Goal: Task Accomplishment & Management: Complete application form

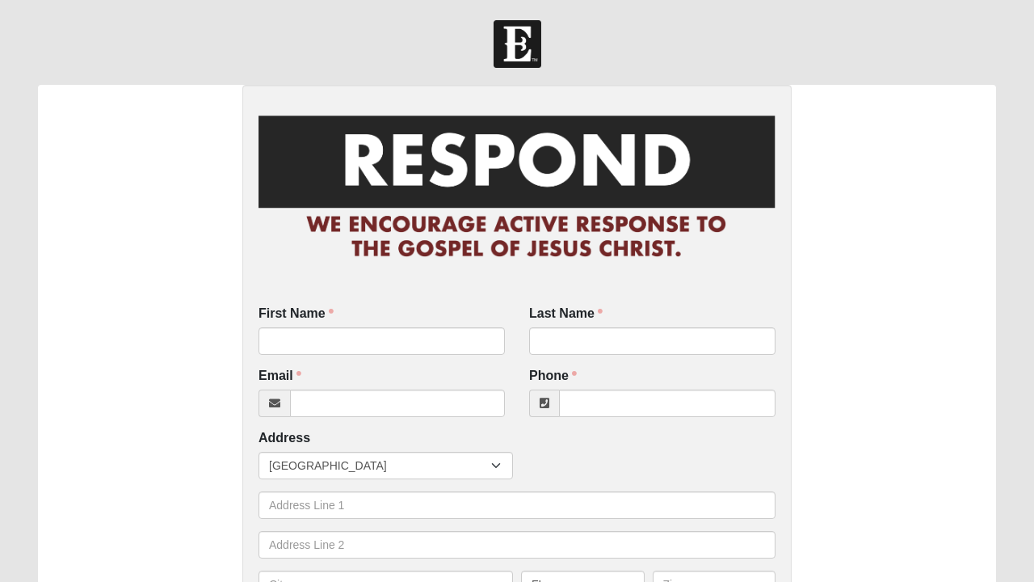
scroll to position [138, 0]
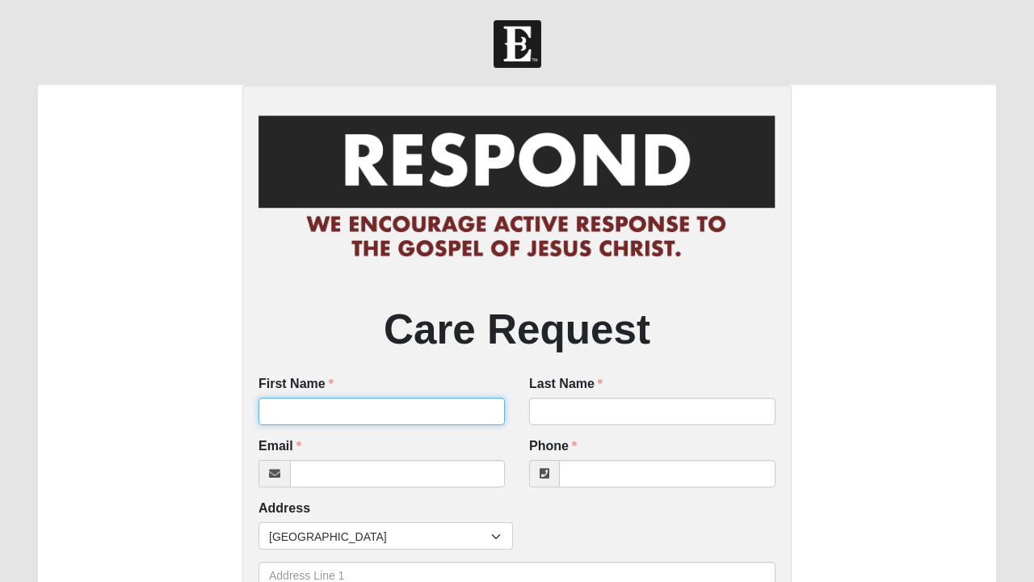
click at [347, 412] on input "First Name" at bounding box center [382, 411] width 246 height 27
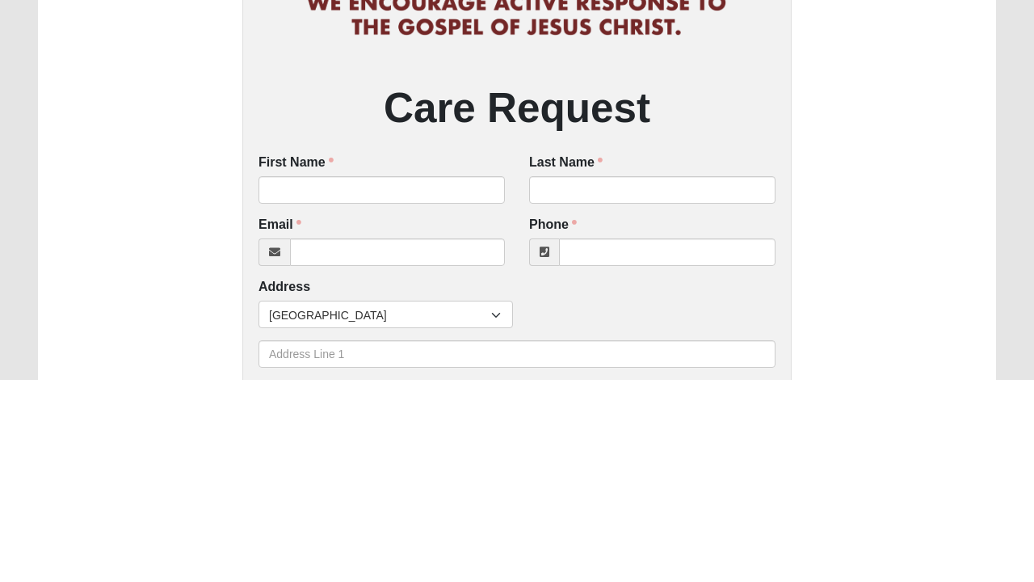
scroll to position [19, 0]
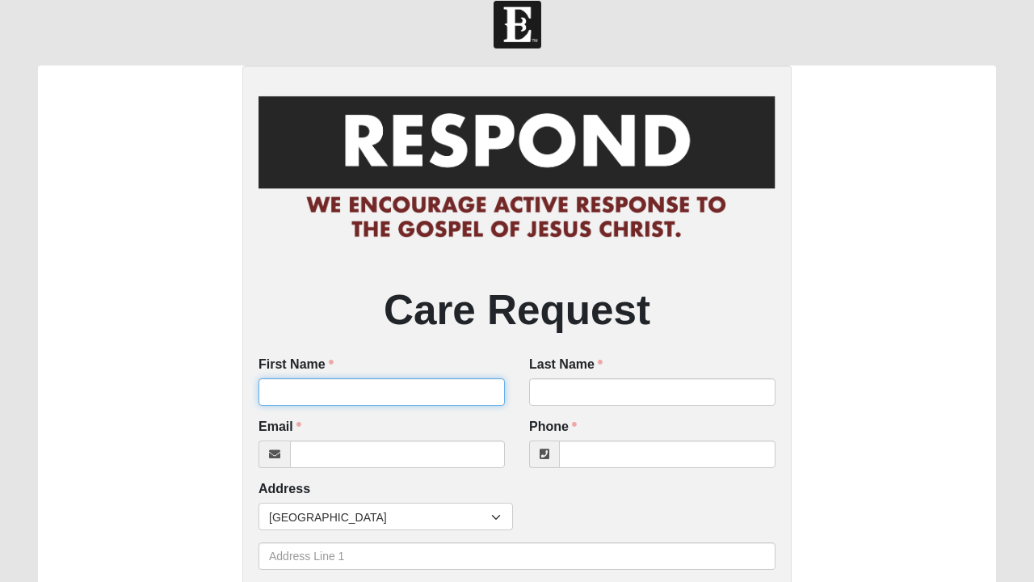
click at [317, 387] on input "First Name" at bounding box center [382, 391] width 246 height 27
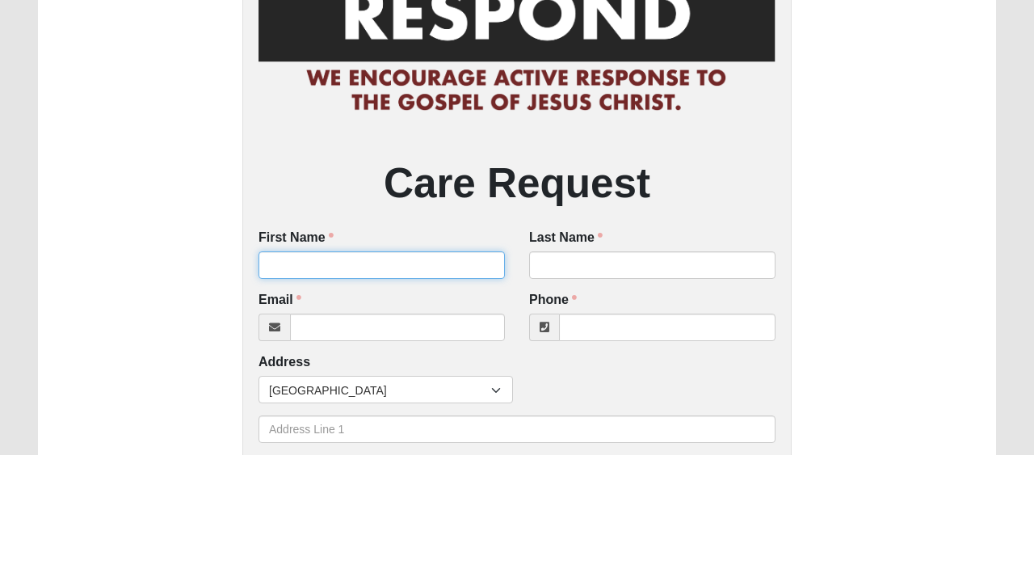
scroll to position [19, 0]
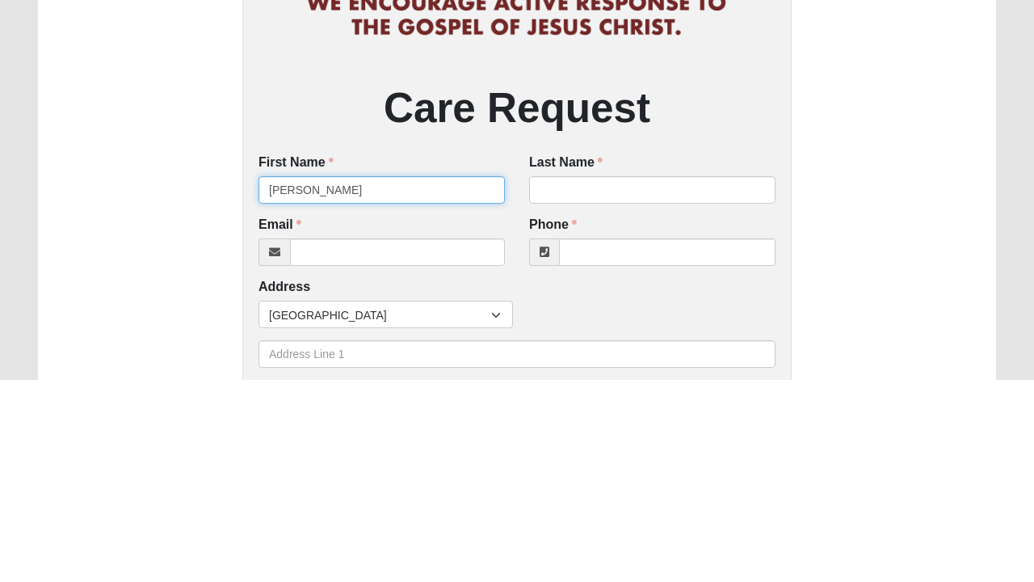
type input "Whitney"
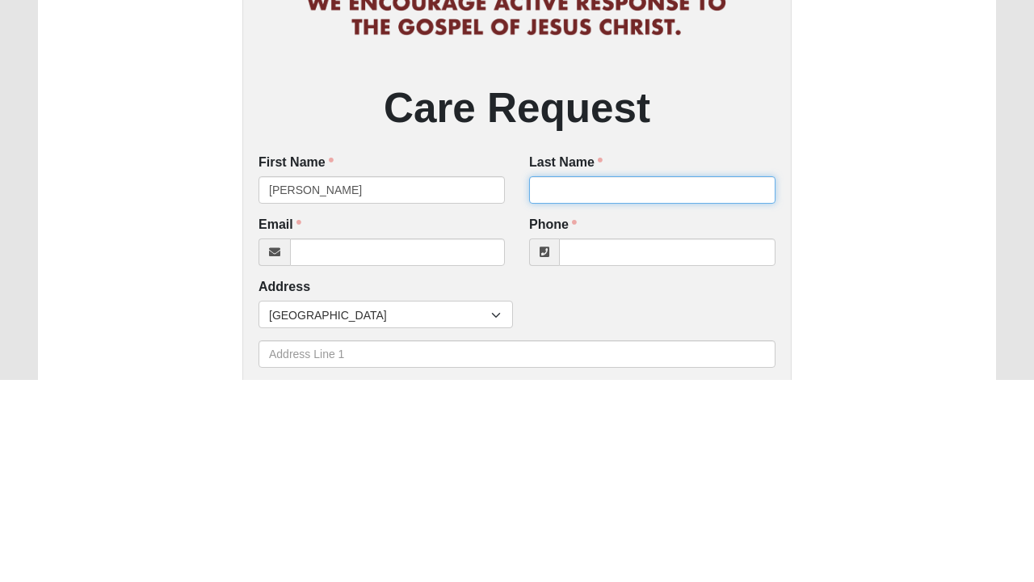
click at [596, 386] on input "Last Name" at bounding box center [652, 392] width 246 height 27
type input "Stewart"
click at [891, 451] on div "Care Request First Name Whitney First Name is required. Last Name Stewart Last …" at bounding box center [517, 570] width 958 height 1008
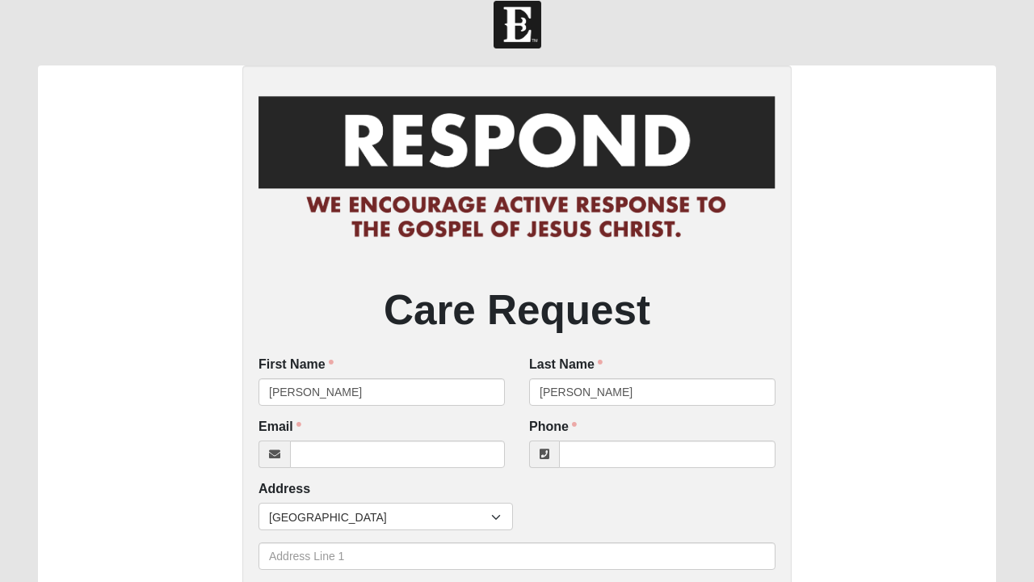
scroll to position [0, 0]
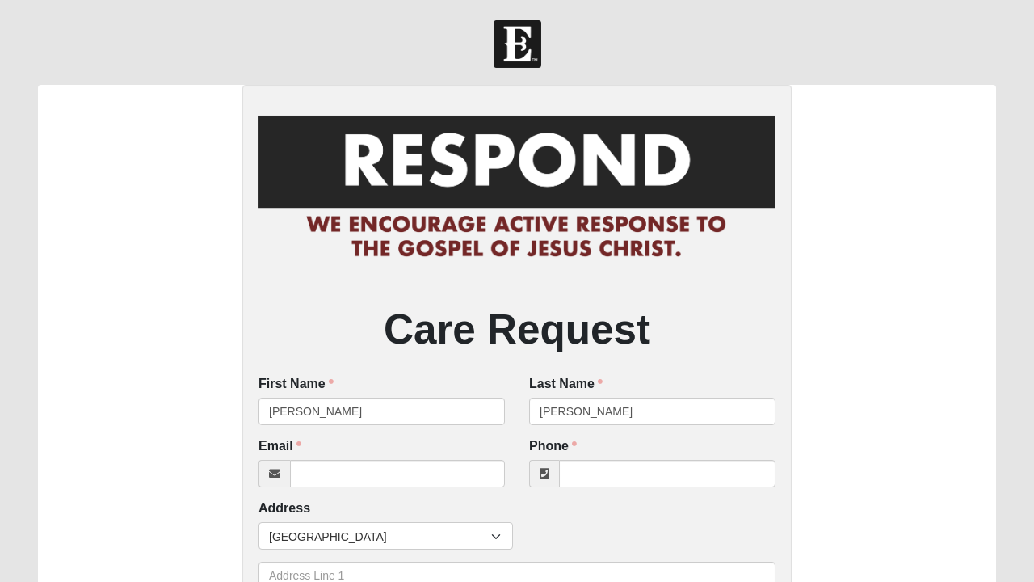
click at [761, 303] on div "Care Request First Name Whitney First Name is required. Last Name Stewart Last …" at bounding box center [516, 589] width 549 height 1008
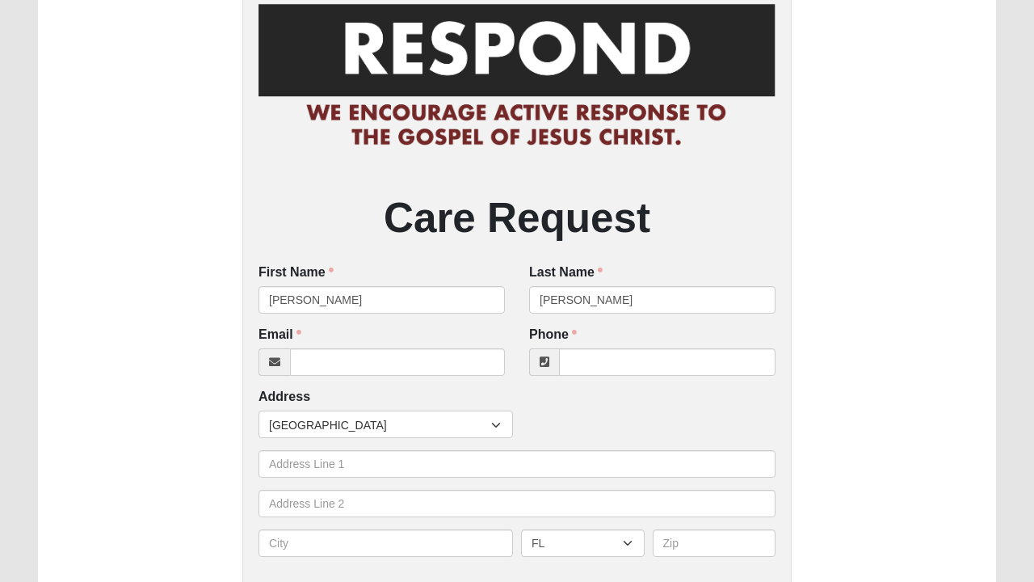
scroll to position [115, 0]
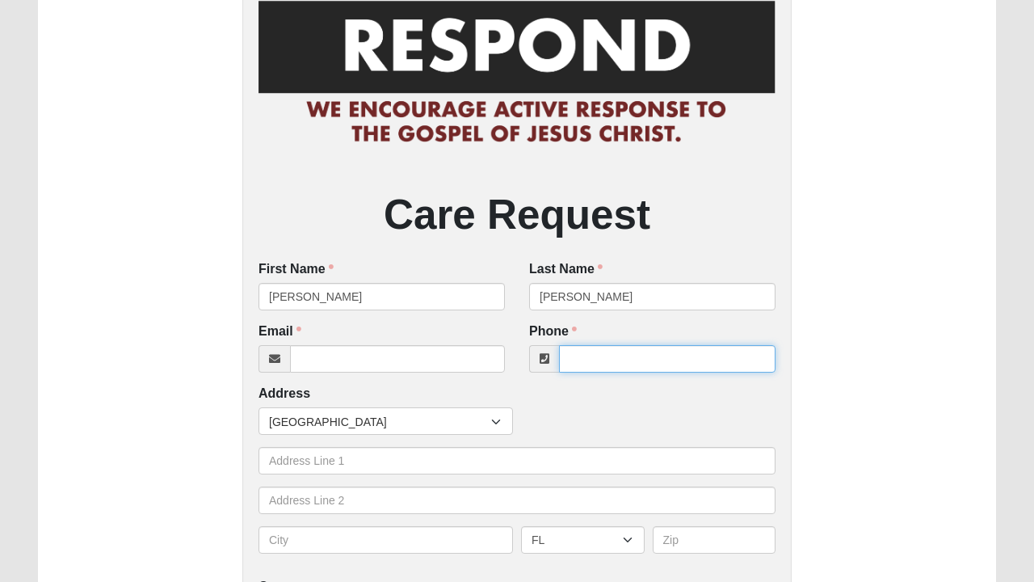
click at [623, 362] on input "Phone" at bounding box center [667, 358] width 217 height 27
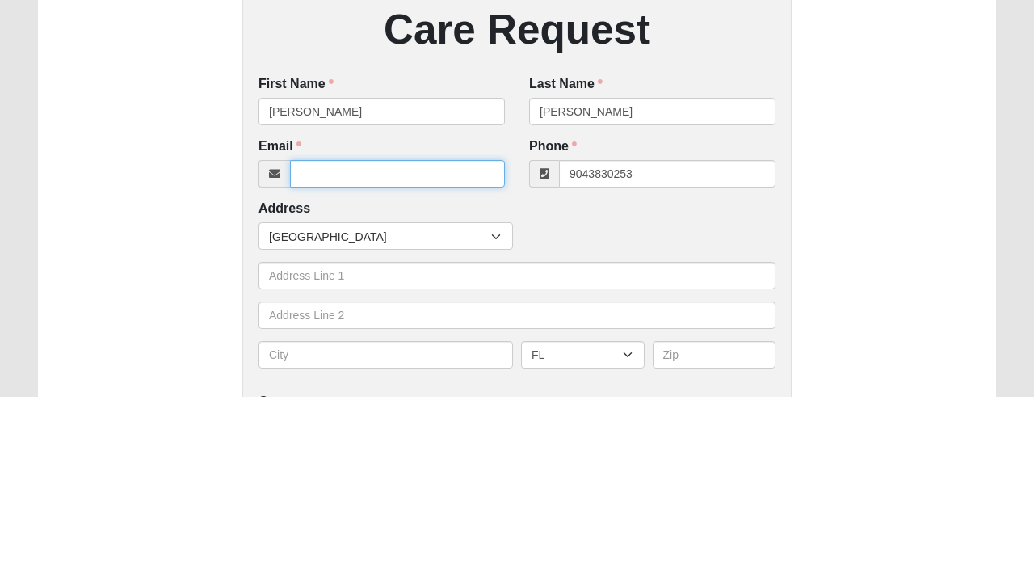
click at [471, 359] on input "Email" at bounding box center [397, 358] width 215 height 27
type input "(904) 383-0253"
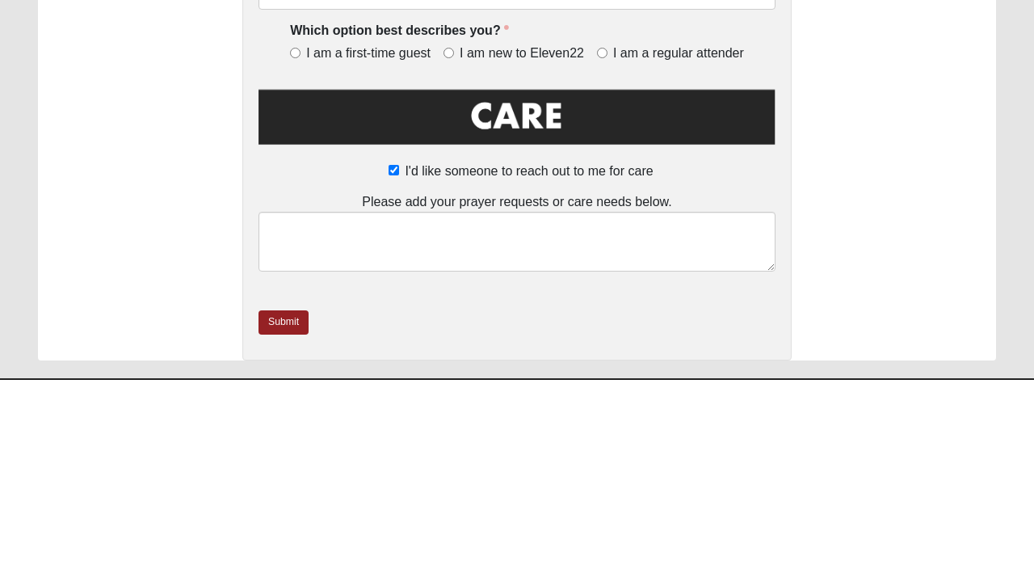
scroll to position [545, 0]
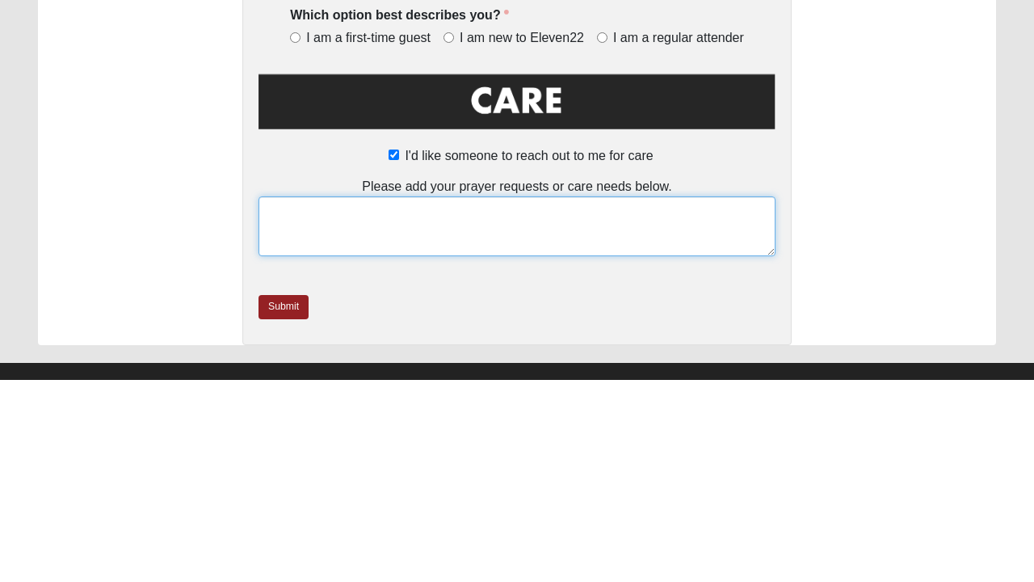
click at [363, 419] on textarea at bounding box center [517, 429] width 517 height 60
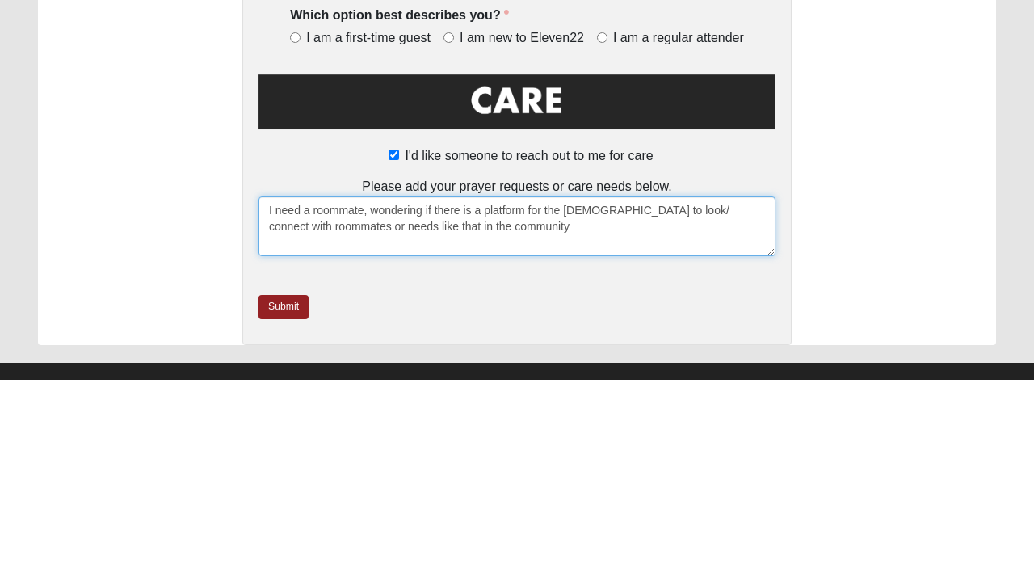
click at [367, 410] on textarea "I need a roommate, wondering if there is a platform for the church to look/ con…" at bounding box center [517, 429] width 517 height 60
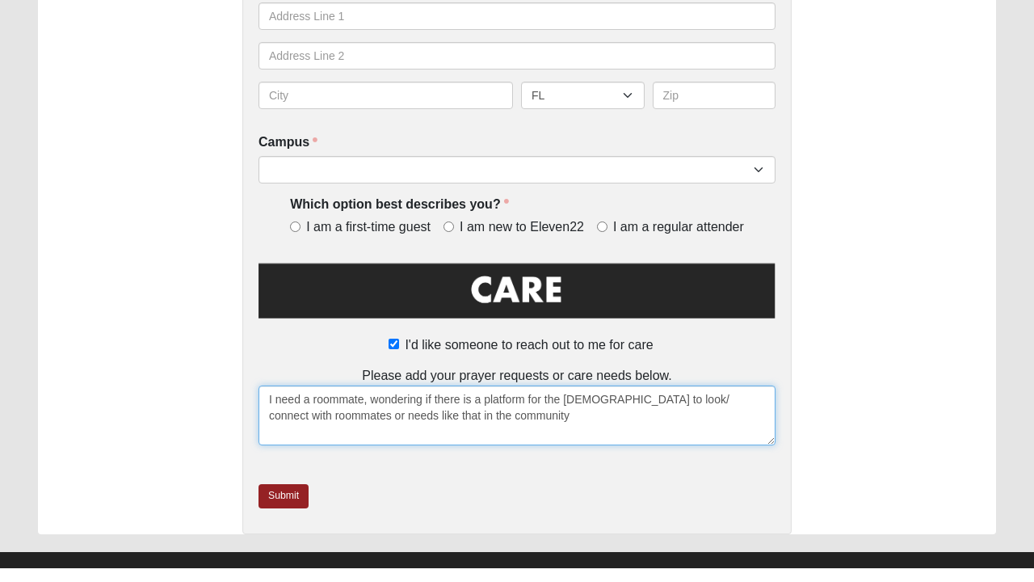
type textarea "I need a roommate, wondering if there is a platform for the church to look/ con…"
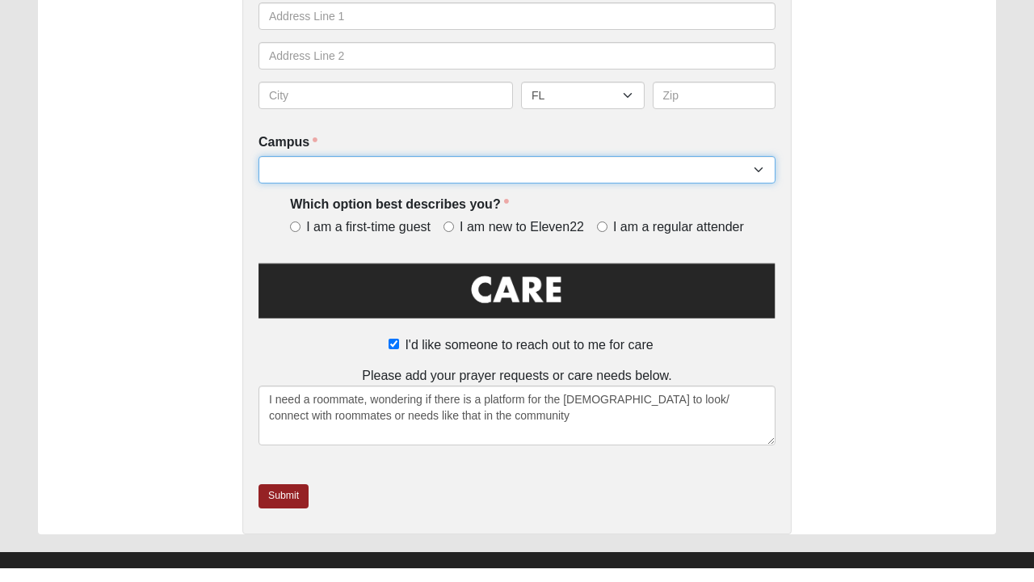
click at [727, 184] on select "Arlington Baymeadows Eleven22 Online Fleming Island Jesup Mandarin North Jax Or…" at bounding box center [517, 183] width 517 height 27
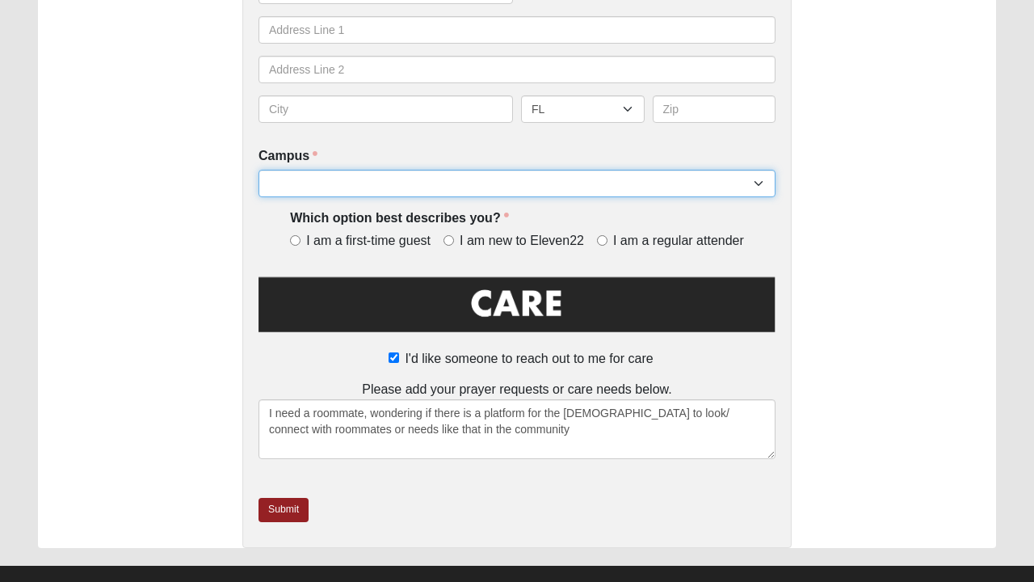
select select "3"
click at [259, 170] on select "Arlington Baymeadows Eleven22 Online Fleming Island Jesup Mandarin North Jax Or…" at bounding box center [517, 183] width 517 height 27
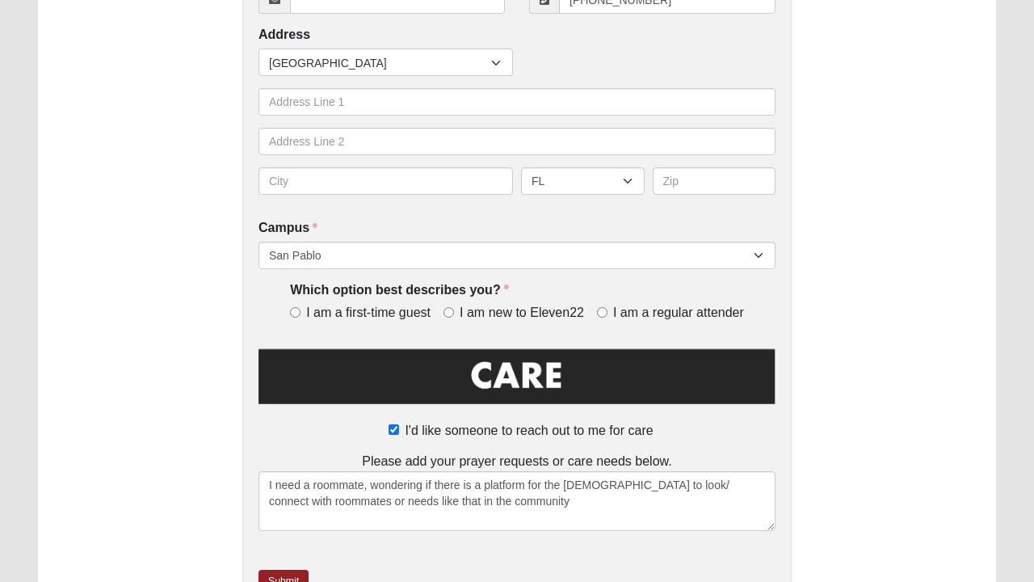
scroll to position [472, 0]
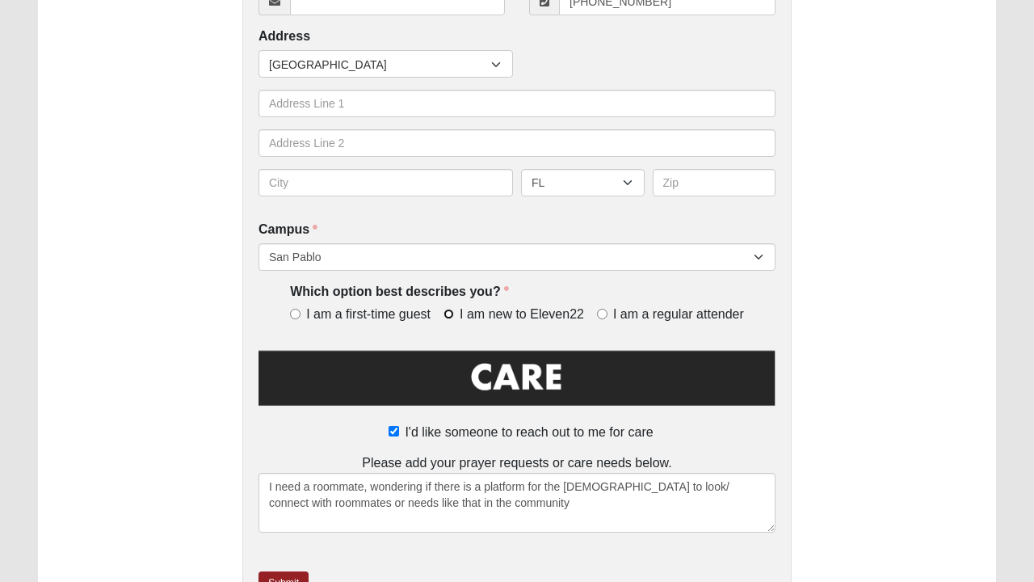
click at [451, 313] on input "I am new to Eleven22" at bounding box center [449, 314] width 11 height 11
radio input "true"
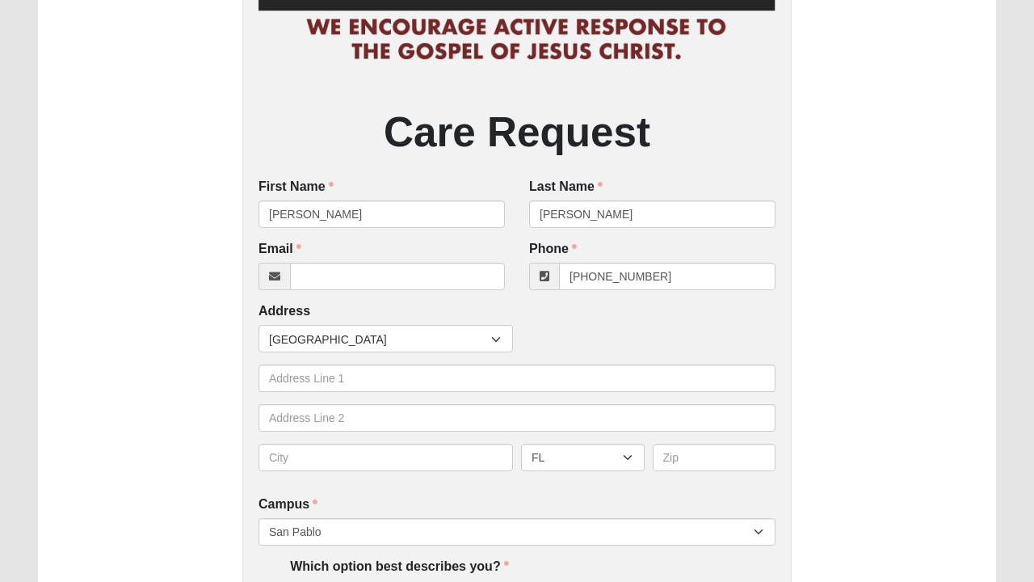
scroll to position [196, 0]
click at [410, 276] on input "Email" at bounding box center [397, 276] width 215 height 27
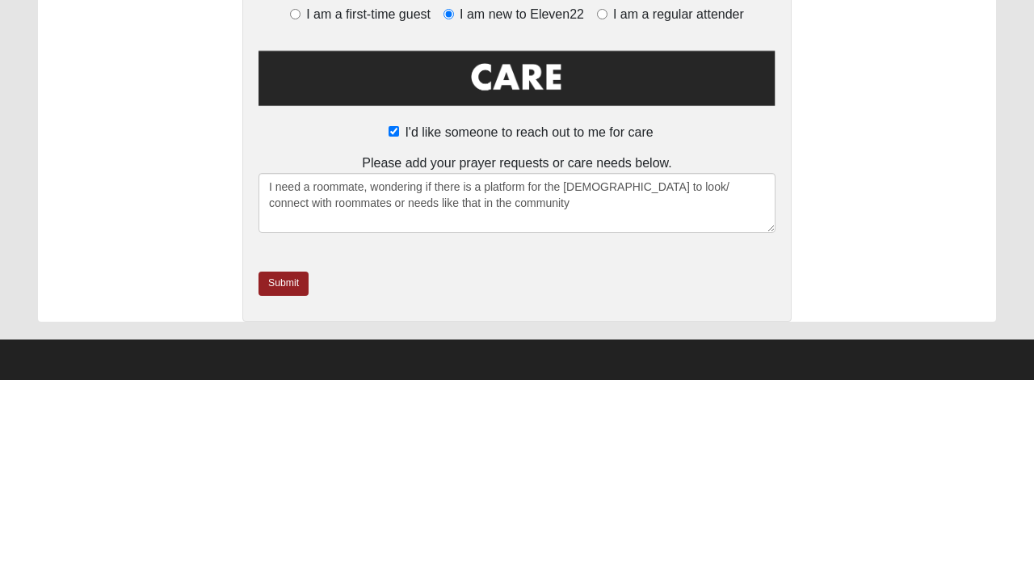
scroll to position [570, 0]
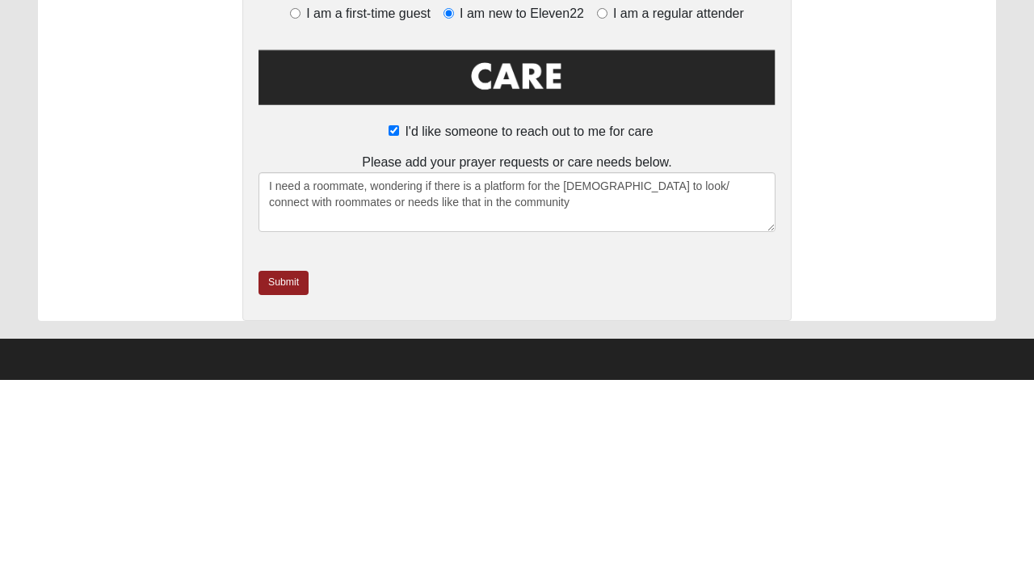
type input "whitneywkes@gmail.com"
click at [285, 483] on link "Submit" at bounding box center [284, 484] width 50 height 23
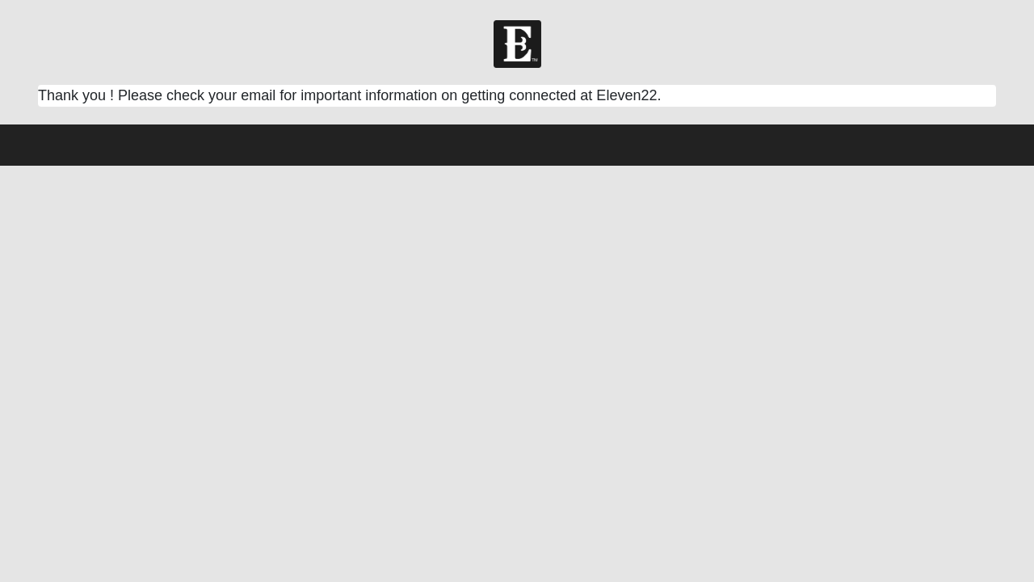
scroll to position [0, 0]
